Goal: Find specific page/section

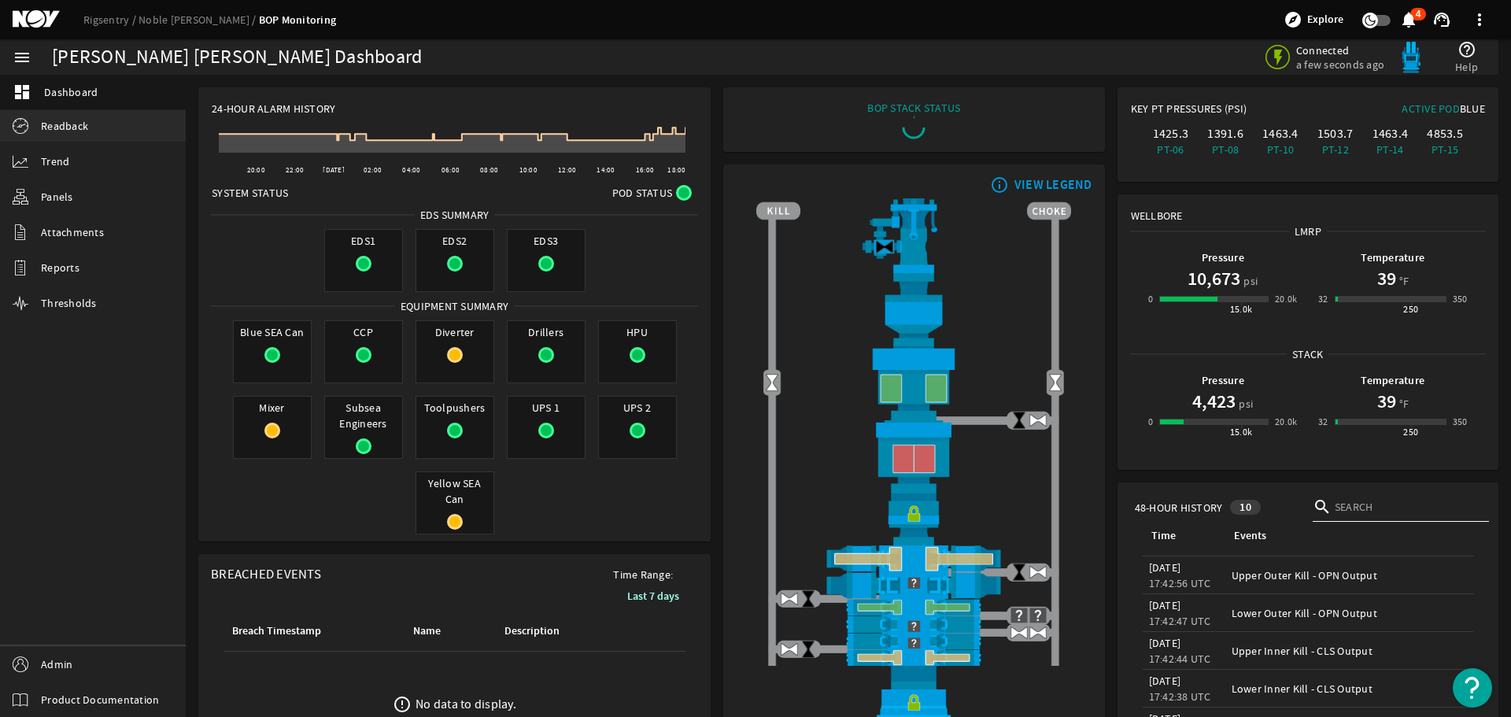
click at [54, 124] on span "Readback" at bounding box center [64, 126] width 47 height 16
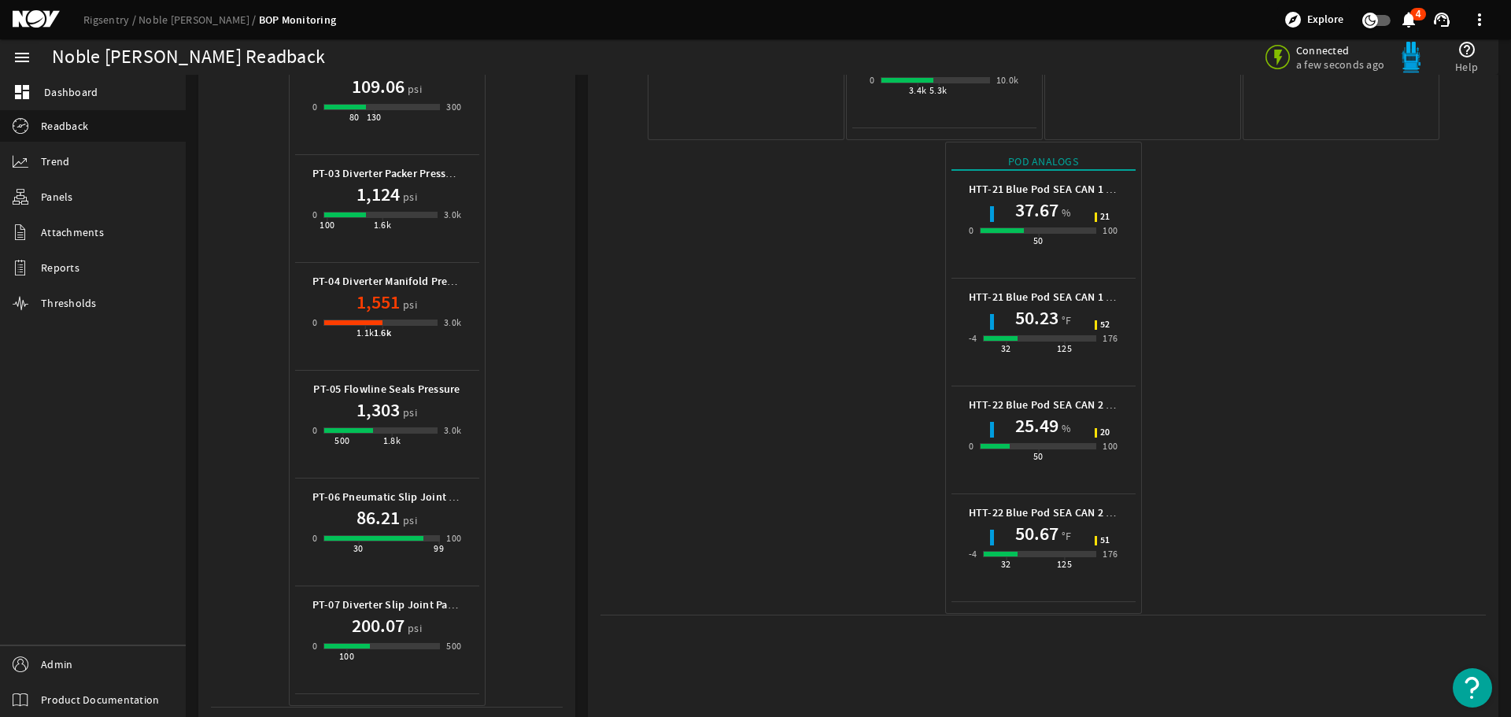
scroll to position [701, 0]
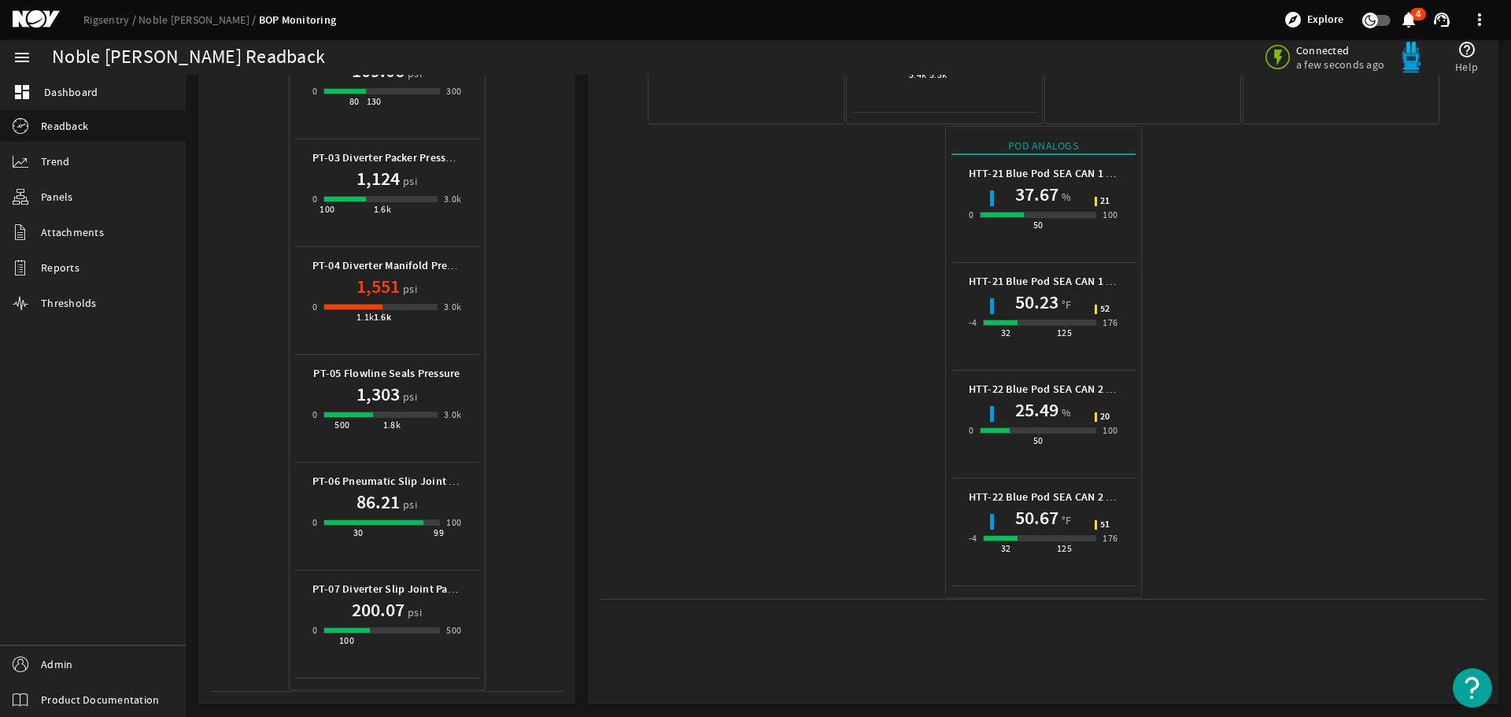
click at [40, 18] on mat-icon at bounding box center [48, 19] width 71 height 19
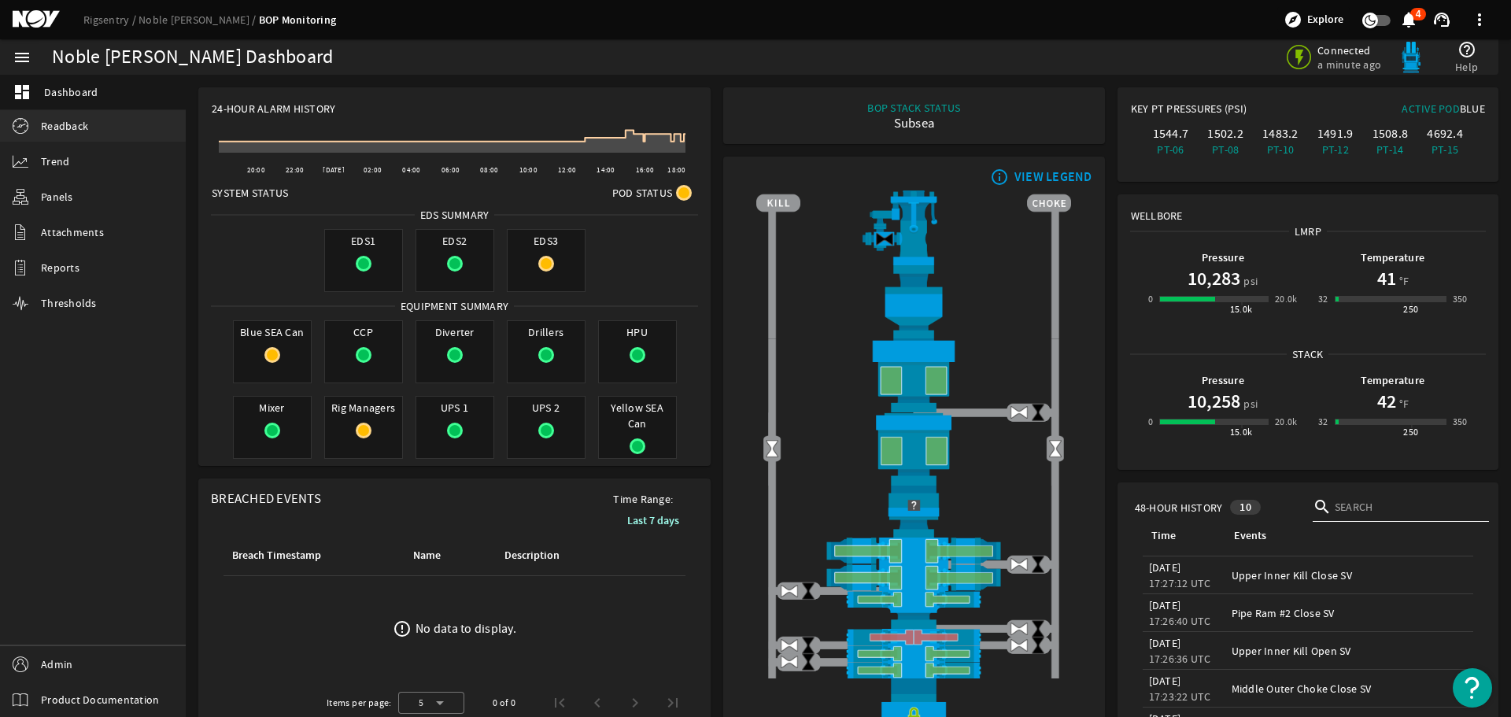
click at [59, 123] on span "Readback" at bounding box center [64, 126] width 47 height 16
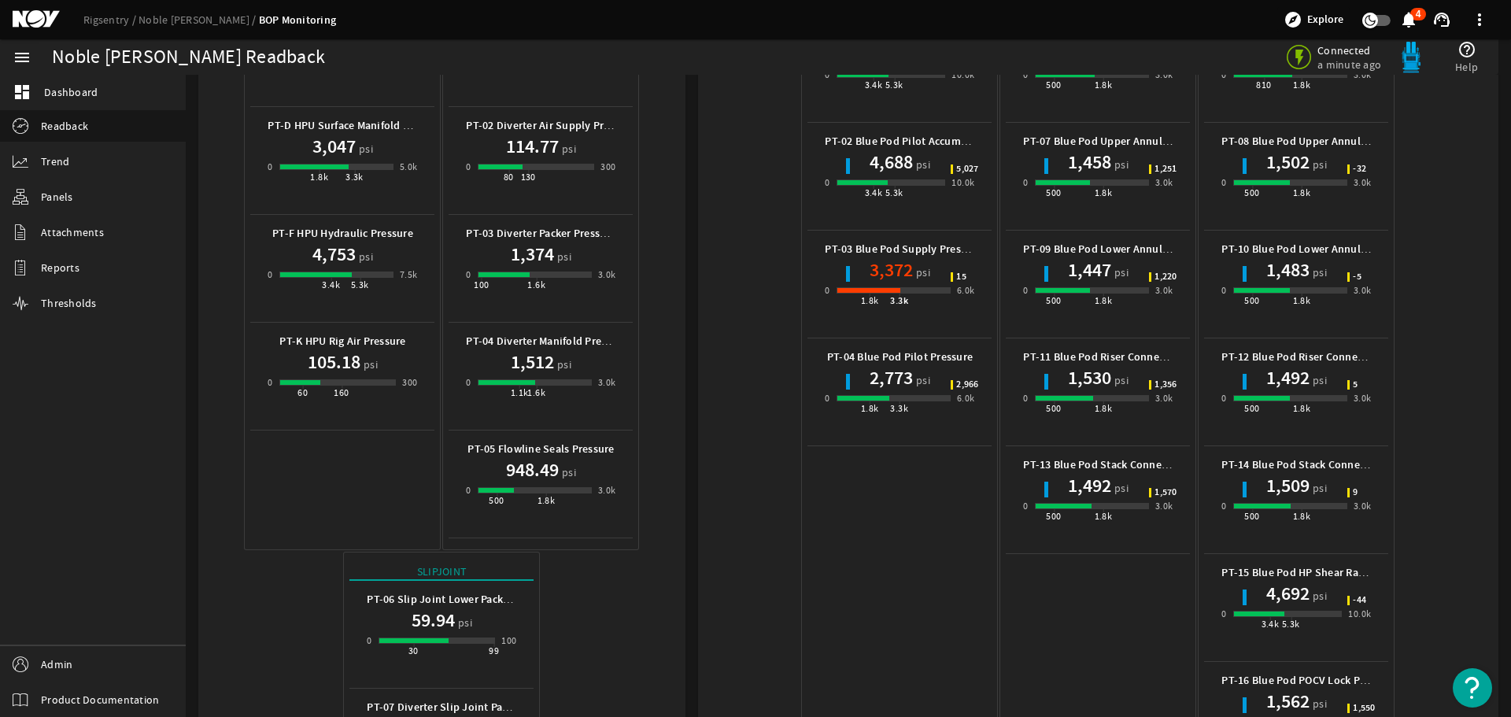
scroll to position [150, 0]
